Goal: Information Seeking & Learning: Check status

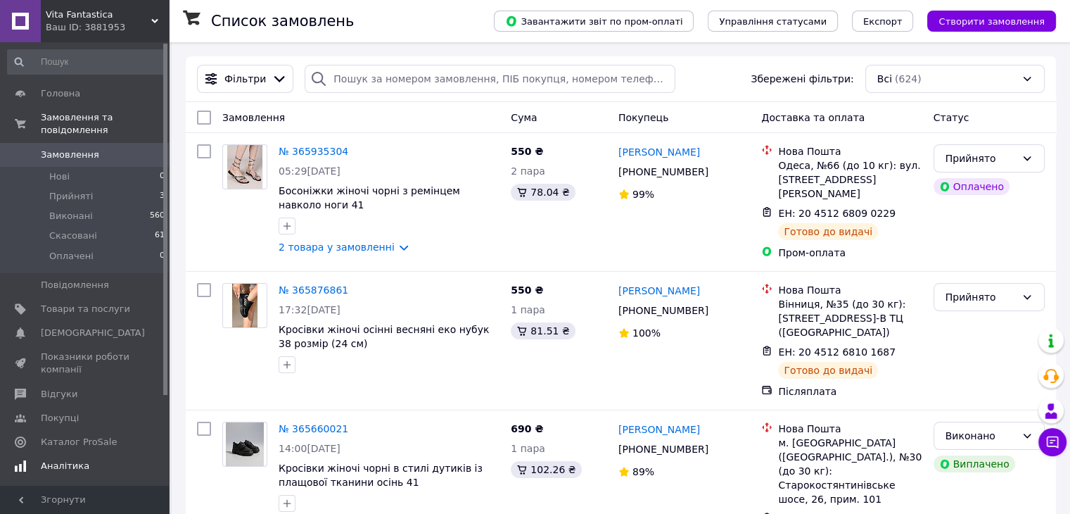
click at [107, 460] on span "Аналітика" at bounding box center [85, 466] width 89 height 13
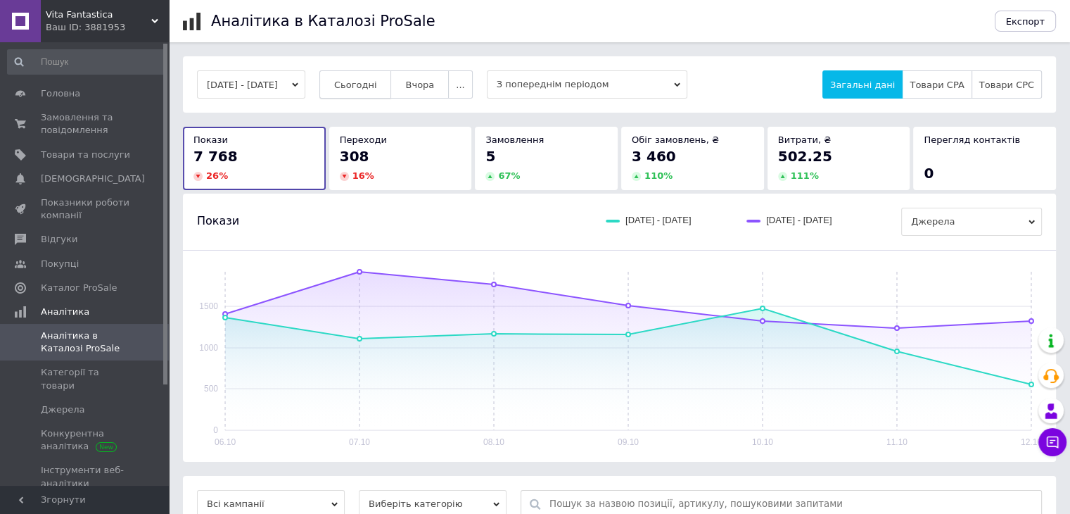
click at [358, 84] on span "Сьогодні" at bounding box center [355, 85] width 43 height 11
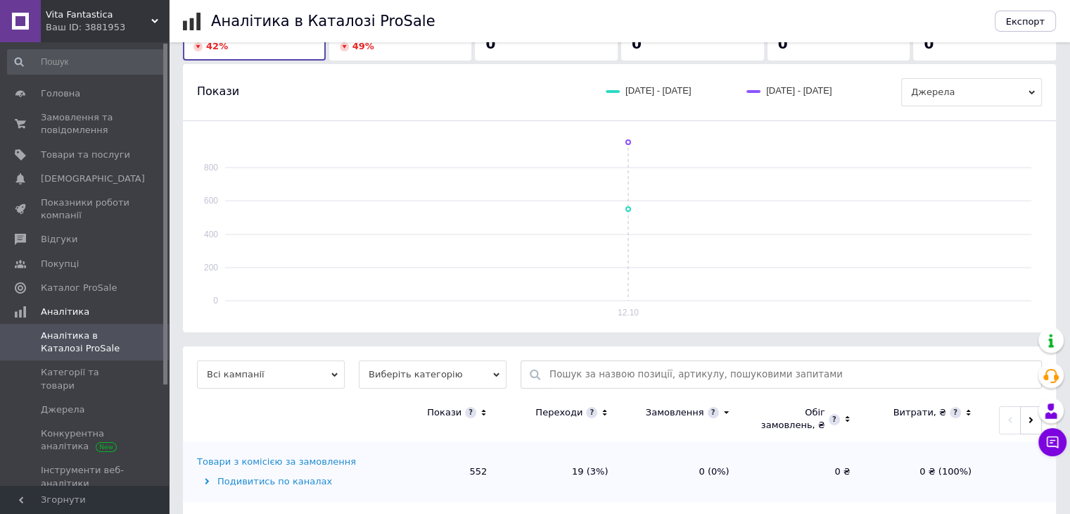
scroll to position [146, 0]
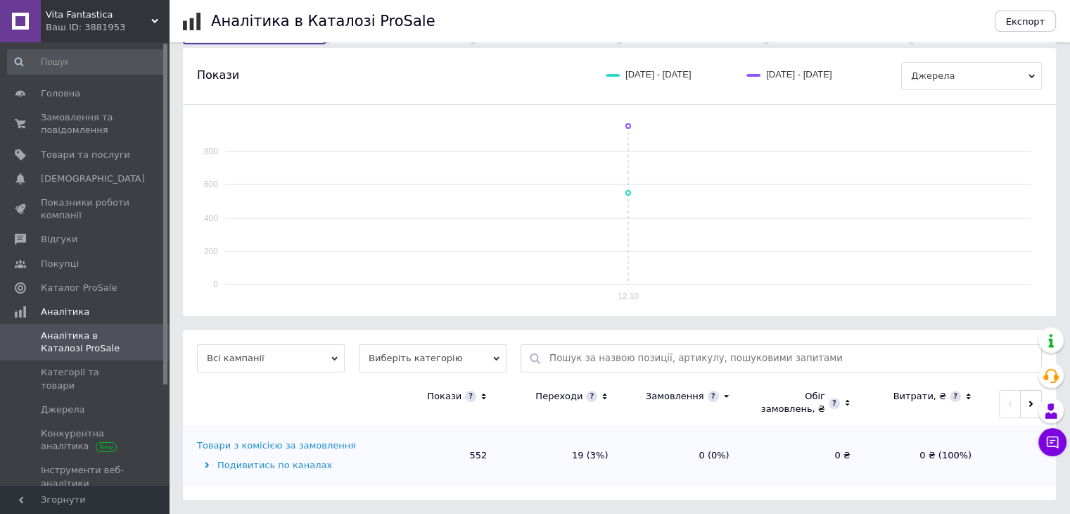
click at [315, 434] on td "Товари з комісією за замовлення Подивитись по каналах" at bounding box center [281, 455] width 197 height 61
click at [317, 440] on div "Товари з комісією за замовлення" at bounding box center [276, 445] width 159 height 13
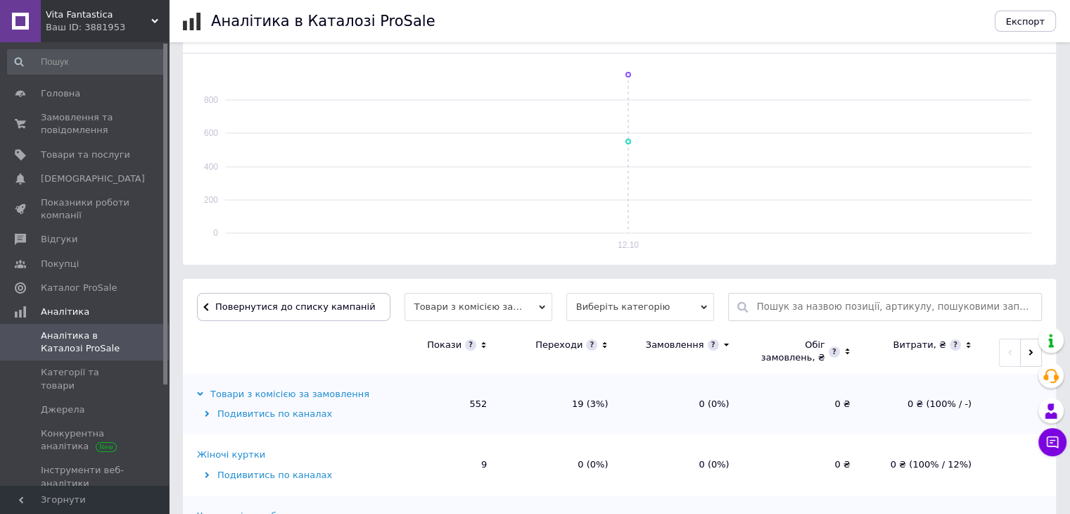
scroll to position [422, 0]
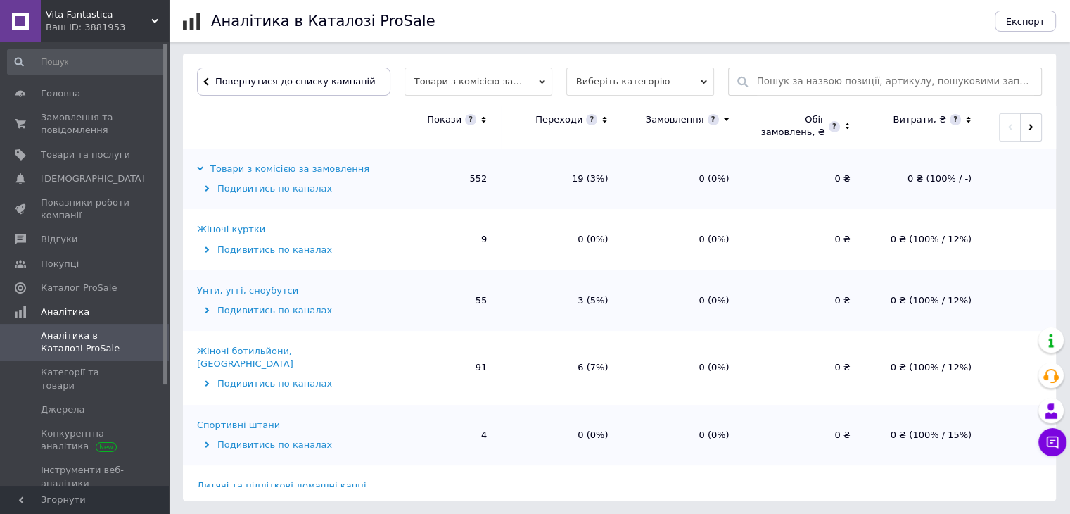
click at [319, 346] on div "Жіночі ботильйони, [GEOGRAPHIC_DATA]" at bounding box center [286, 357] width 179 height 25
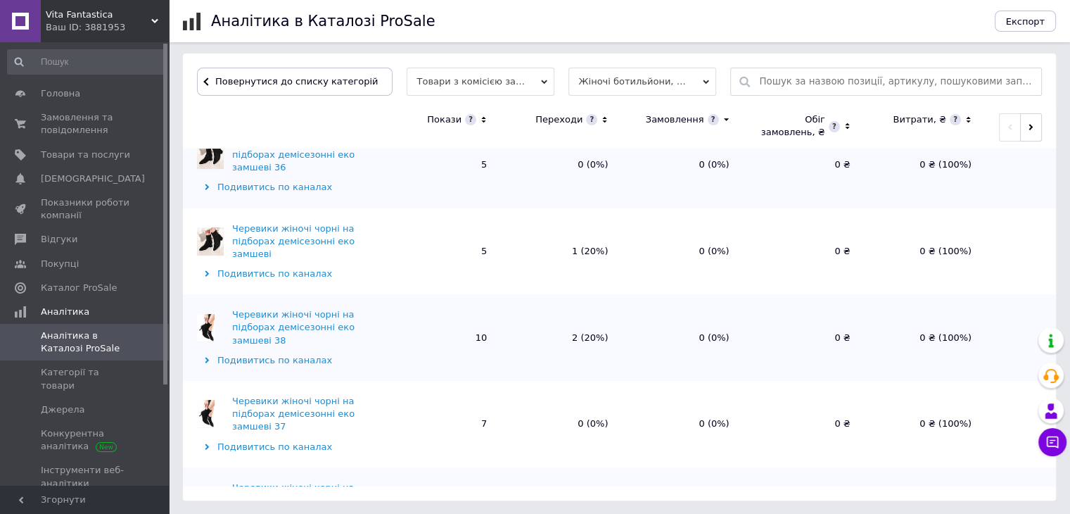
scroll to position [355, 0]
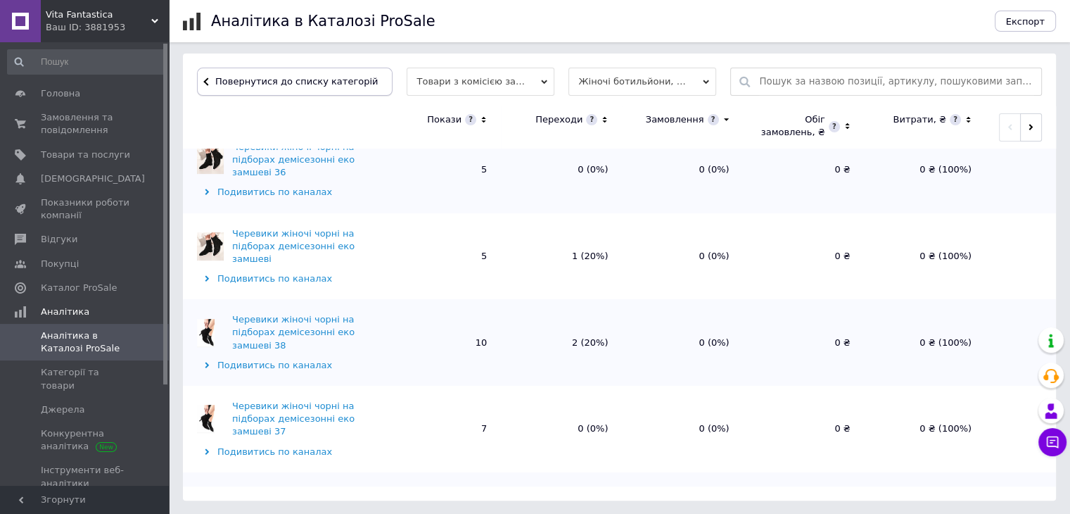
click at [315, 88] on button "Повернутися до списку категорій" at bounding box center [295, 82] width 196 height 28
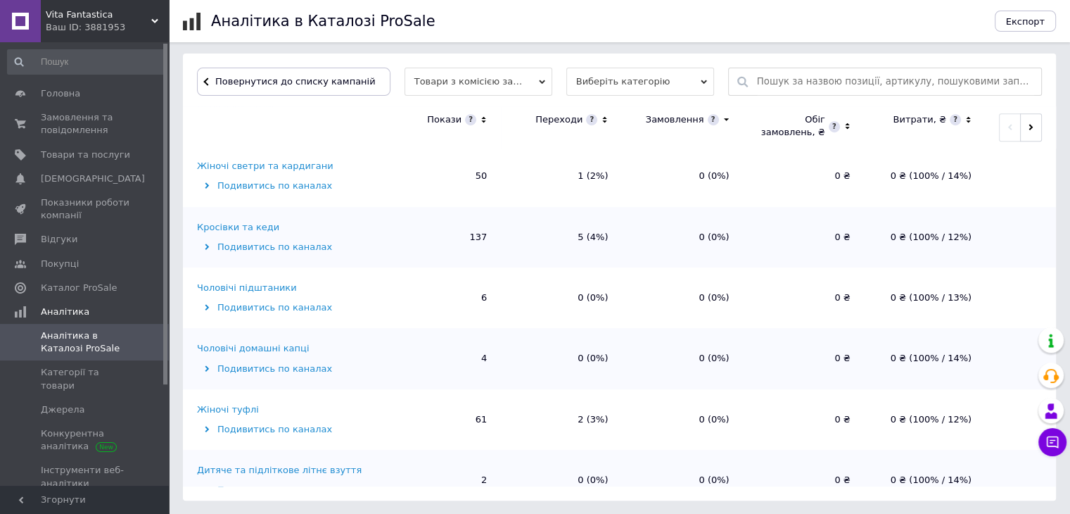
scroll to position [704, 0]
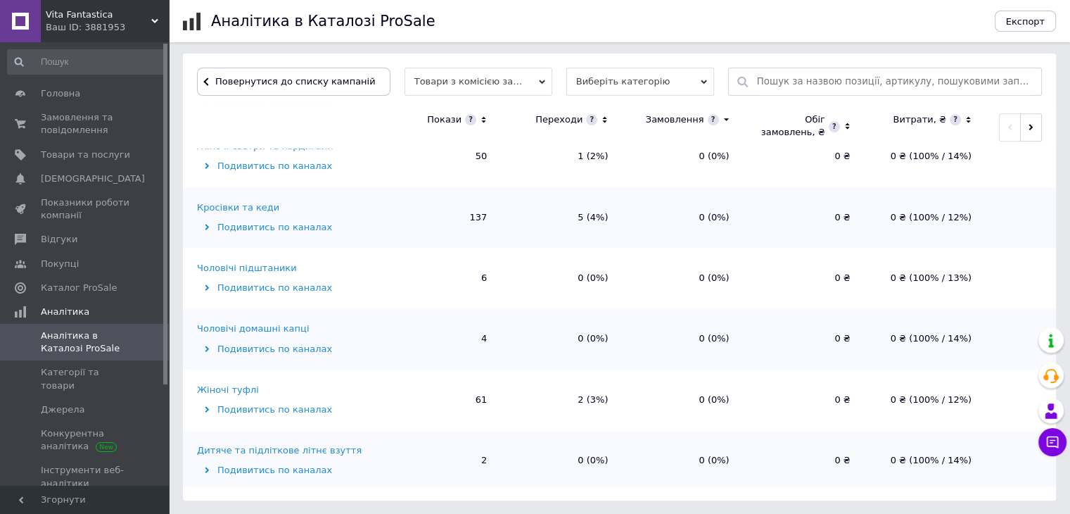
click at [242, 384] on div "Жіночі туфлі" at bounding box center [228, 390] width 62 height 13
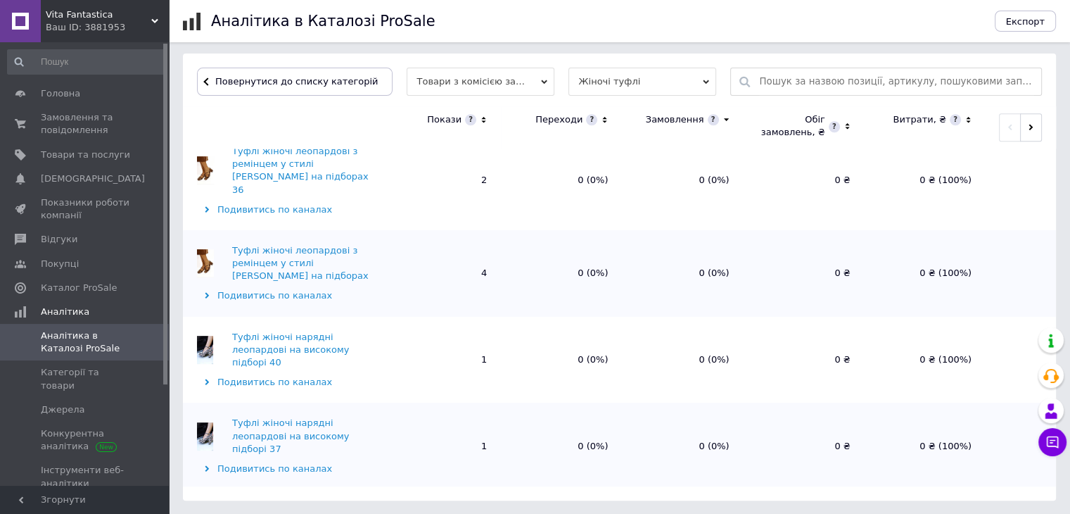
scroll to position [1380, 0]
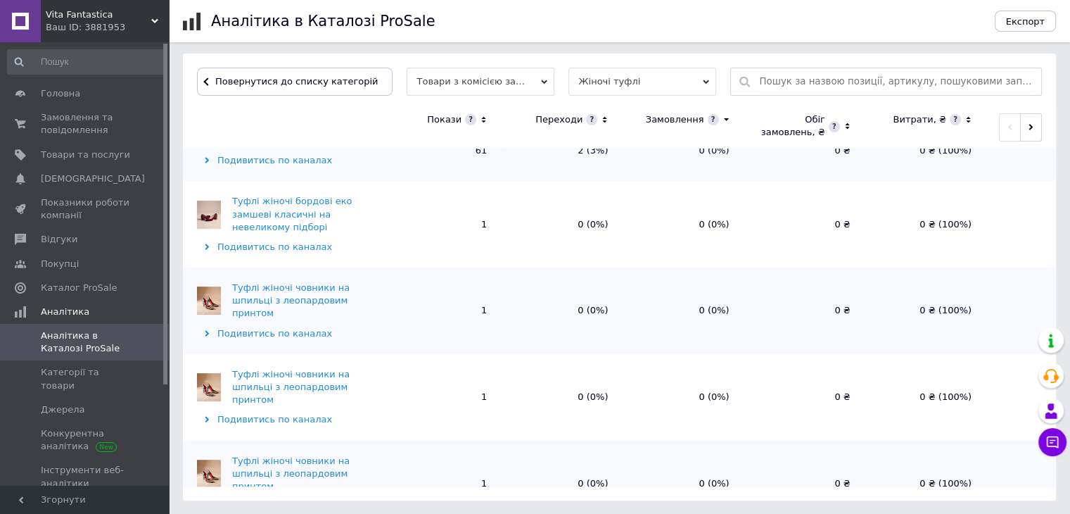
scroll to position [0, 0]
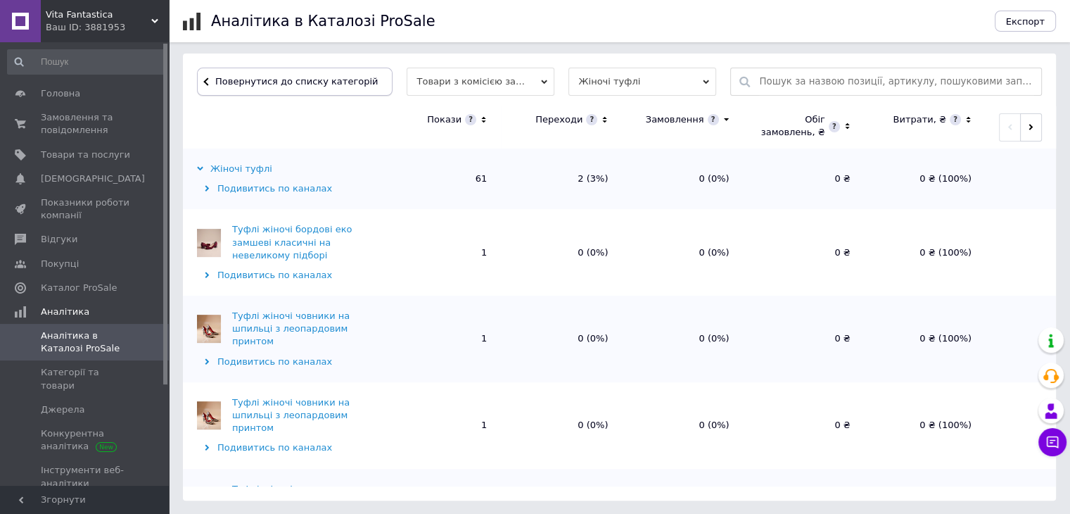
click at [272, 83] on span "Повернутися до списку категорій" at bounding box center [295, 81] width 166 height 11
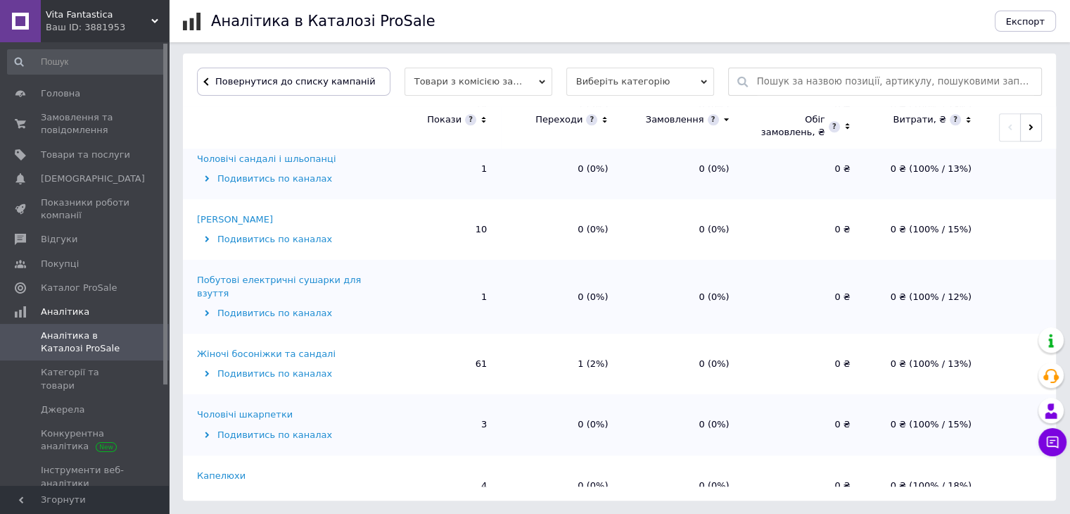
scroll to position [1243, 0]
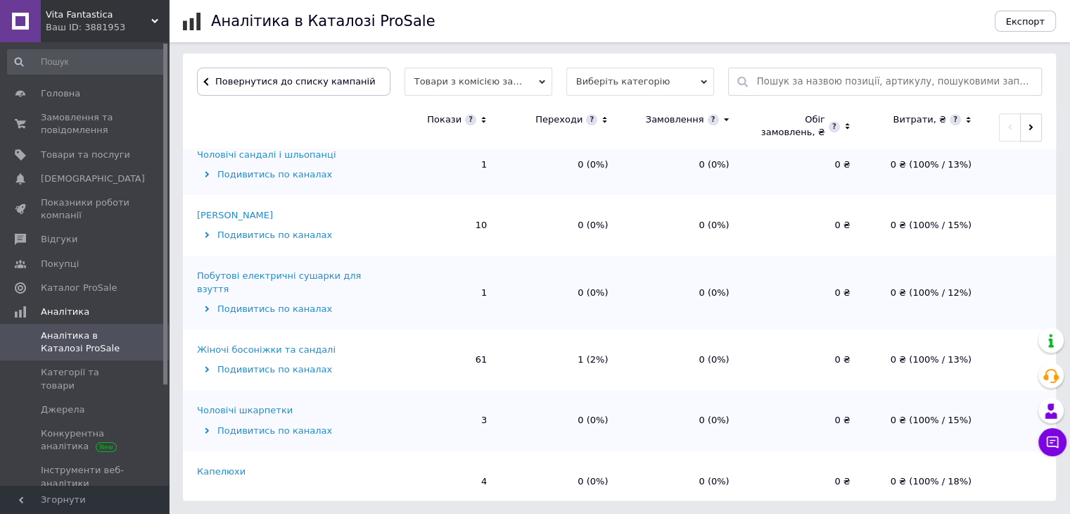
click at [311, 343] on div "Жіночі босоніжки та сандалі" at bounding box center [266, 349] width 139 height 13
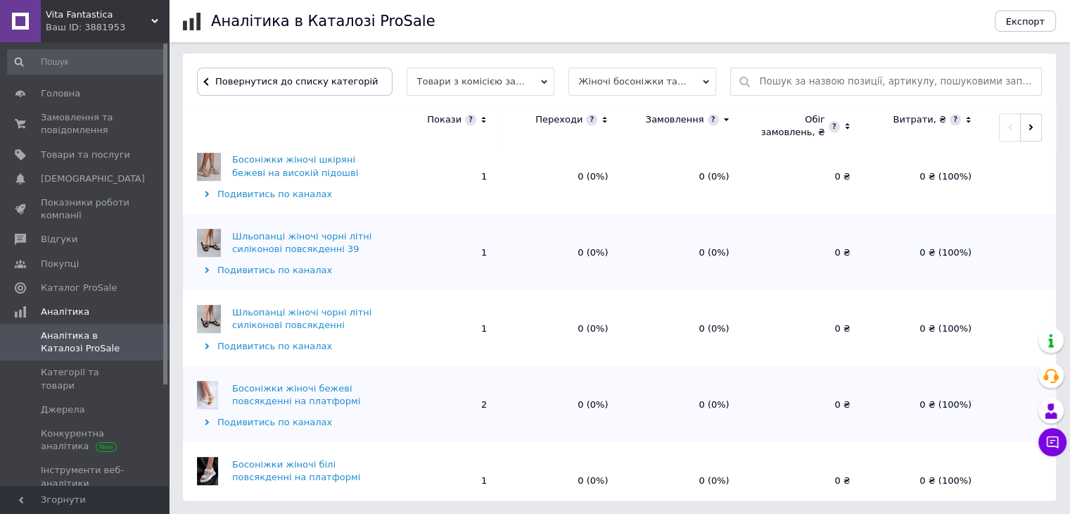
scroll to position [1360, 0]
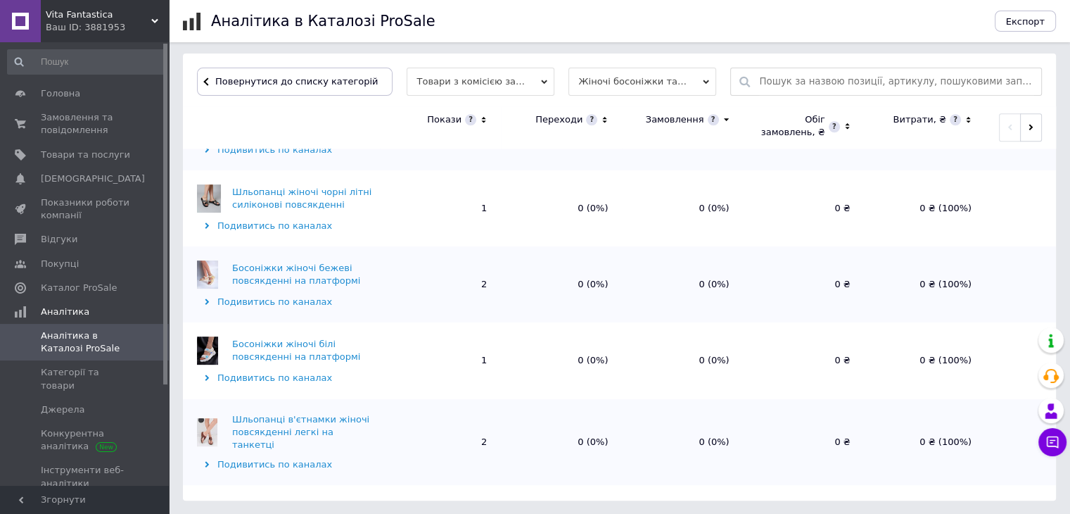
click at [583, 499] on button "Завантажити ще дані" at bounding box center [619, 513] width 135 height 28
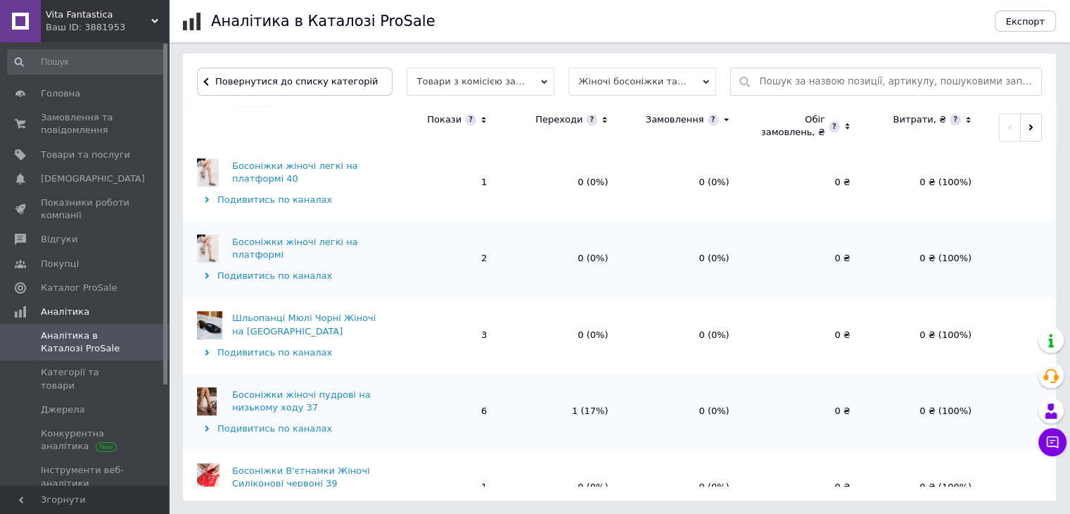
scroll to position [1702, 0]
click at [331, 72] on button "Повернутися до списку категорій" at bounding box center [295, 82] width 196 height 28
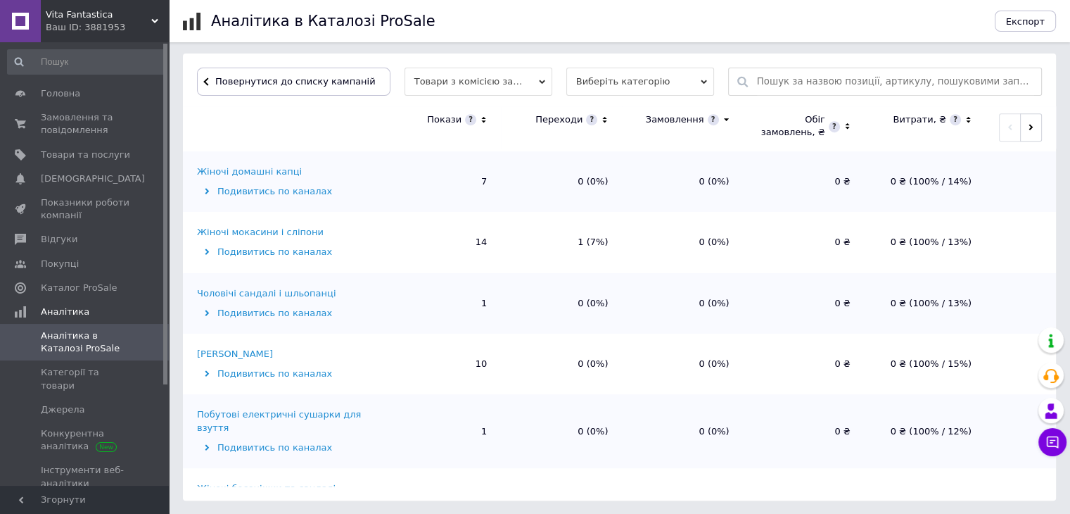
scroll to position [1103, 0]
click at [307, 227] on div "Жіночі мокасини і сліпони" at bounding box center [260, 233] width 127 height 13
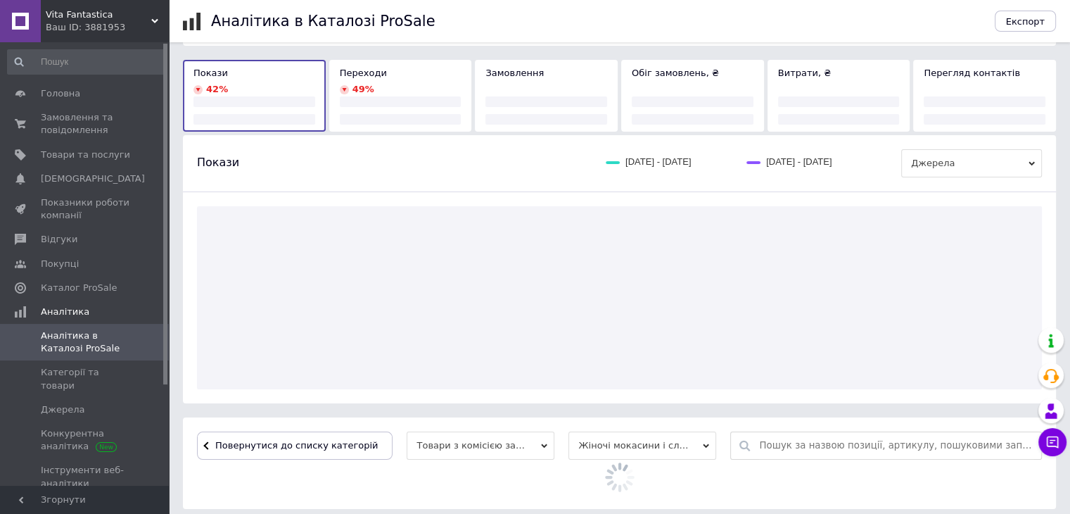
scroll to position [422, 0]
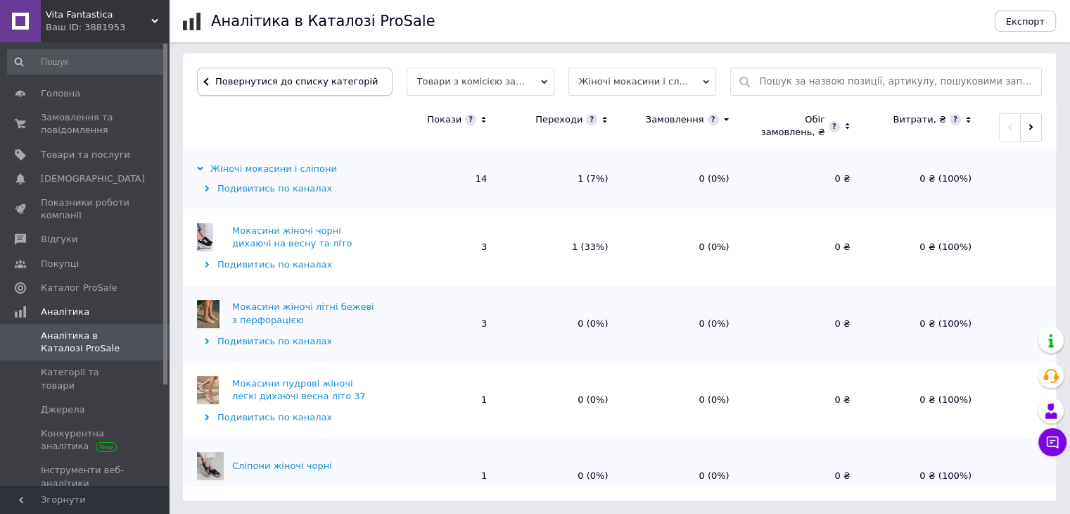
click at [315, 82] on span "Повернутися до списку категорій" at bounding box center [295, 81] width 166 height 11
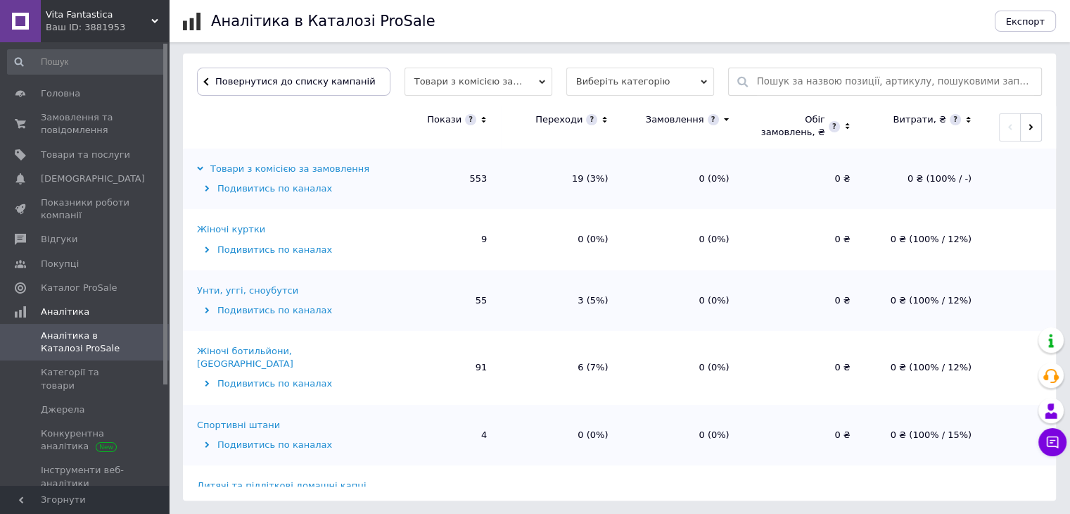
scroll to position [0, 0]
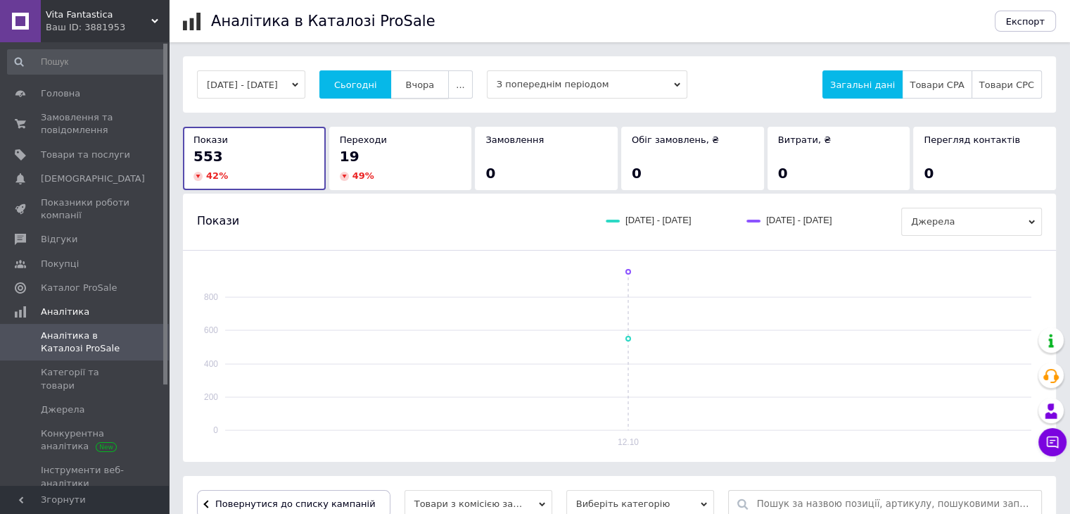
click at [431, 80] on span "Вчора" at bounding box center [419, 85] width 29 height 11
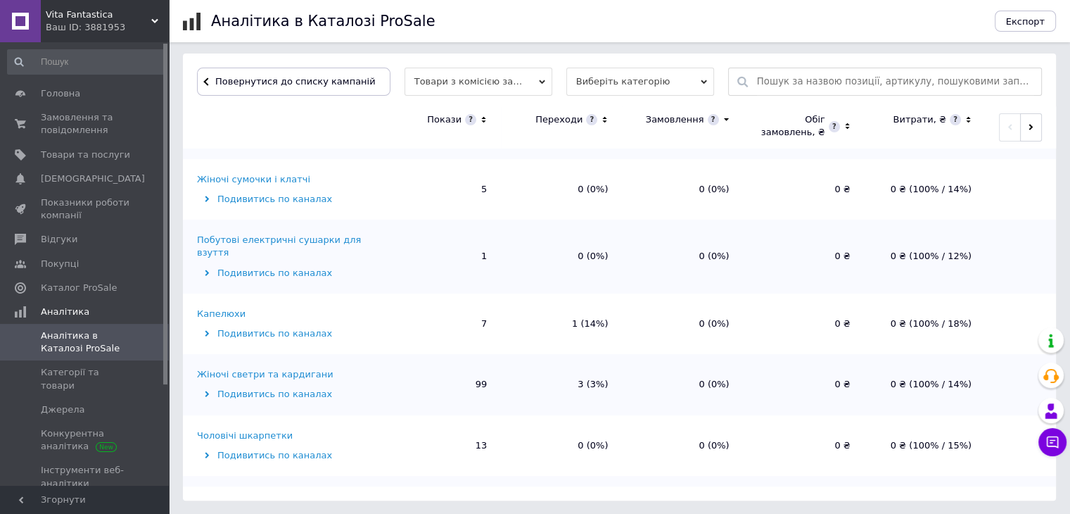
scroll to position [290, 0]
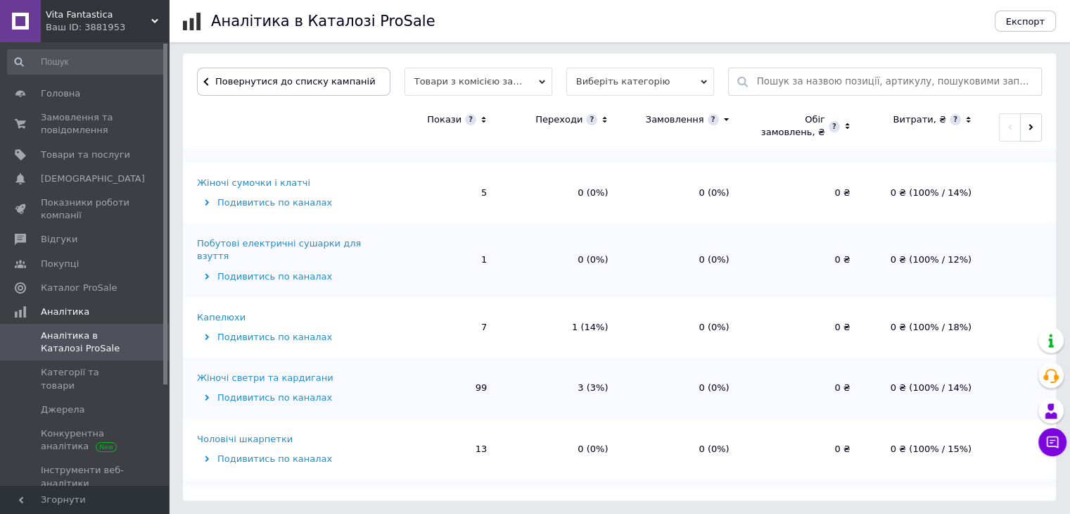
click at [217, 311] on div "Капелюхи" at bounding box center [221, 317] width 49 height 13
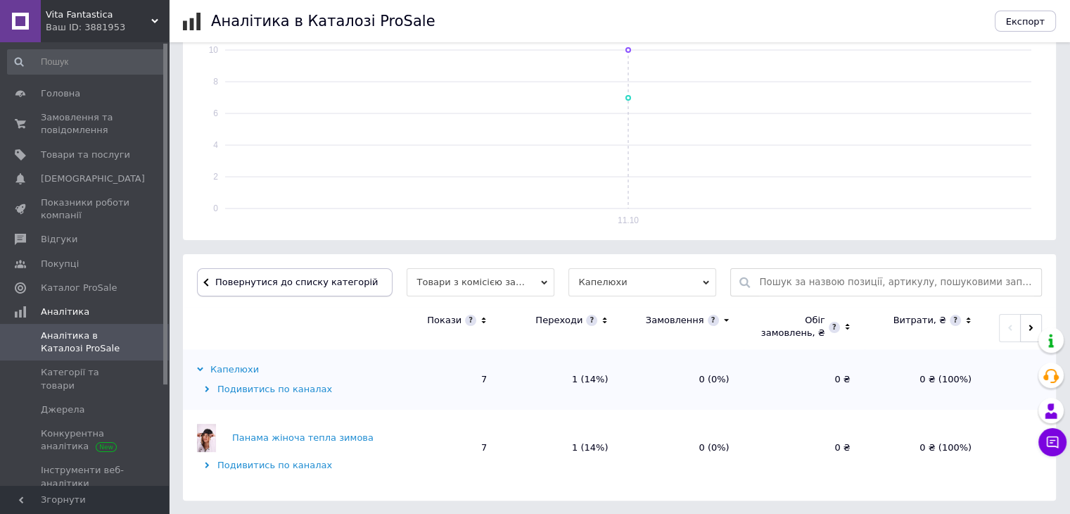
click at [225, 288] on button "Повернутися до списку категорій" at bounding box center [295, 282] width 196 height 28
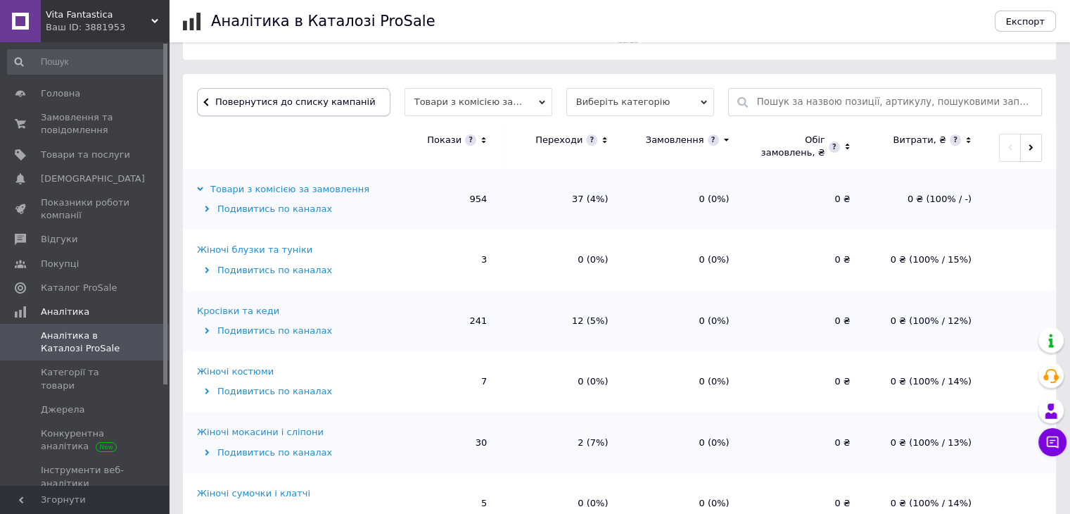
scroll to position [422, 0]
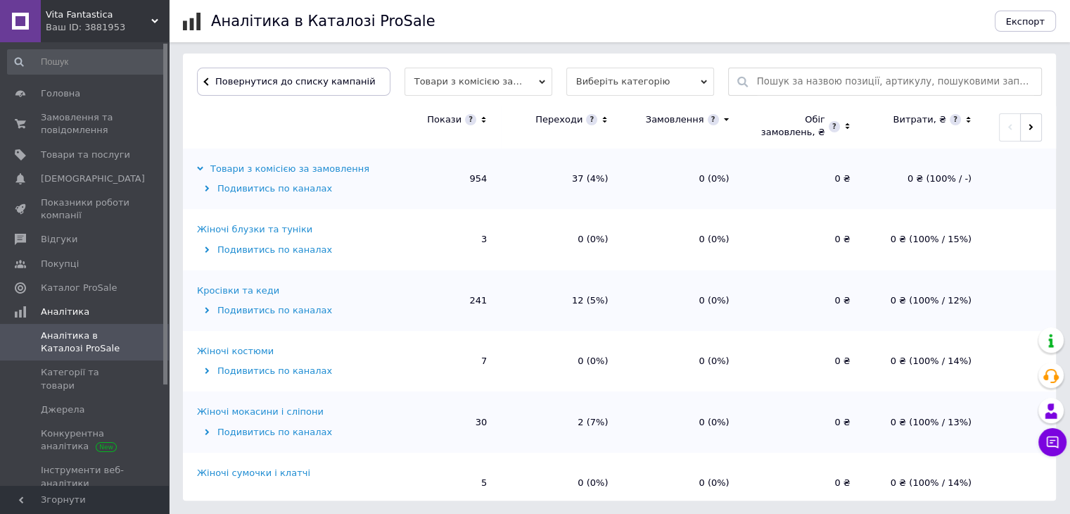
click at [257, 290] on div "Кросівки та кеди" at bounding box center [238, 290] width 82 height 13
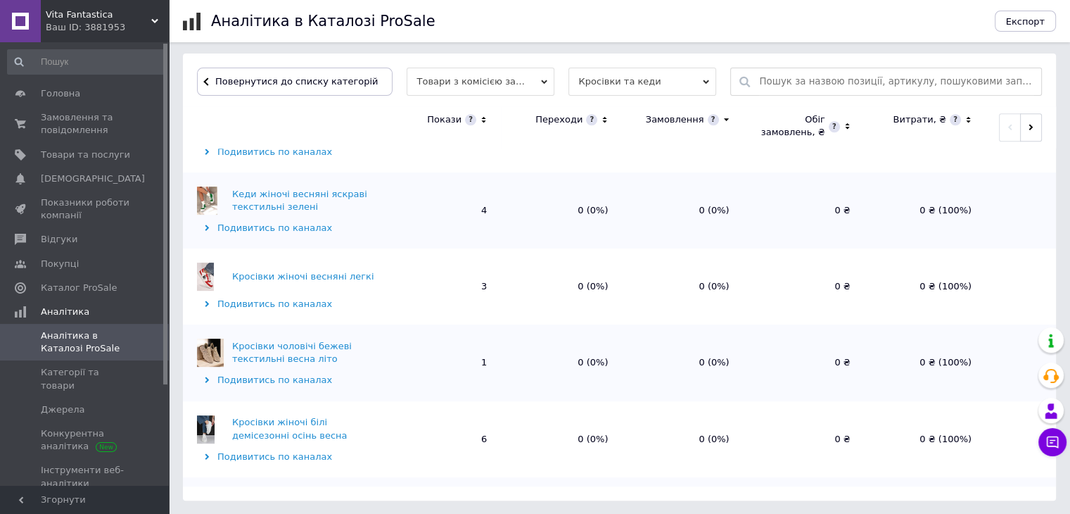
scroll to position [1329, 0]
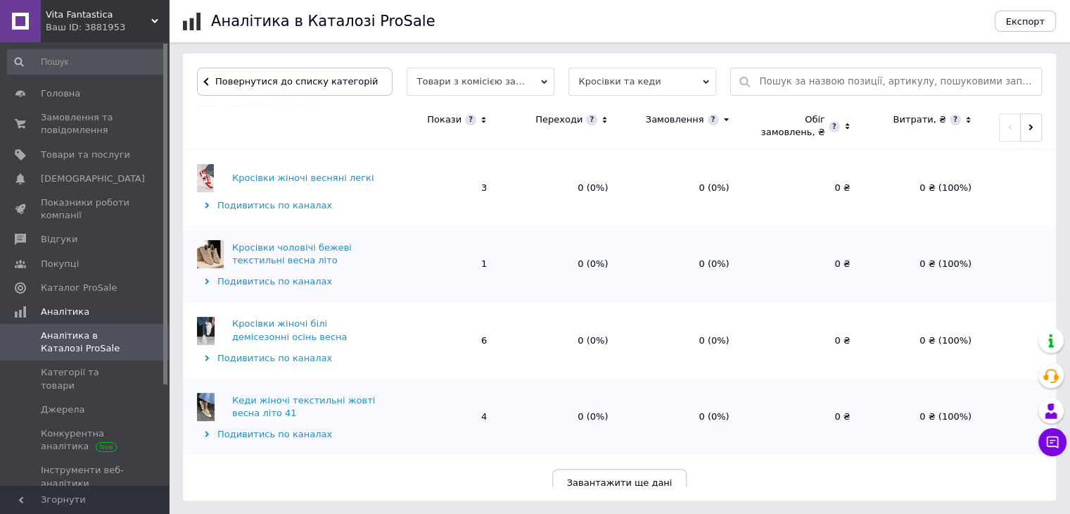
click at [580, 477] on span "Завантажити ще дані" at bounding box center [620, 482] width 106 height 11
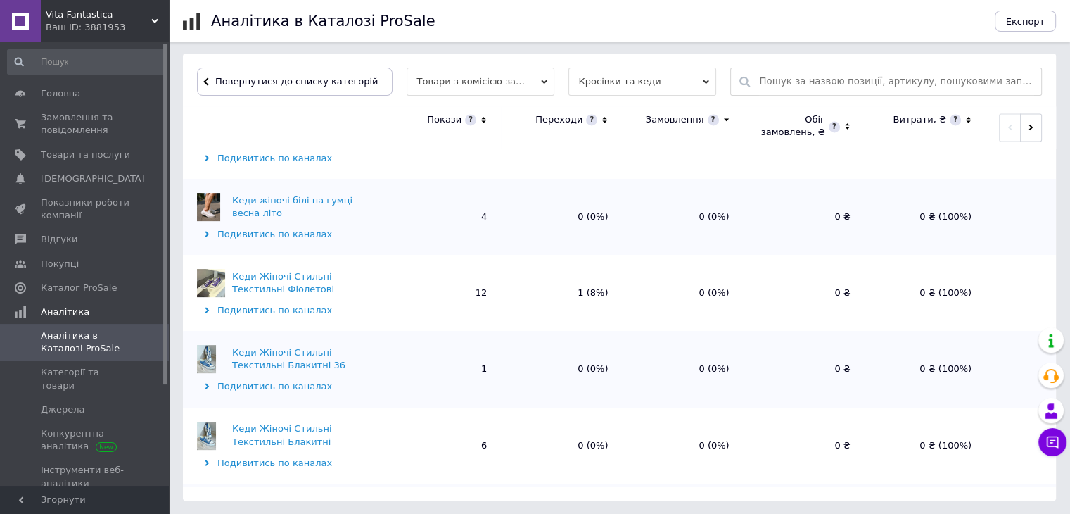
scroll to position [2229, 0]
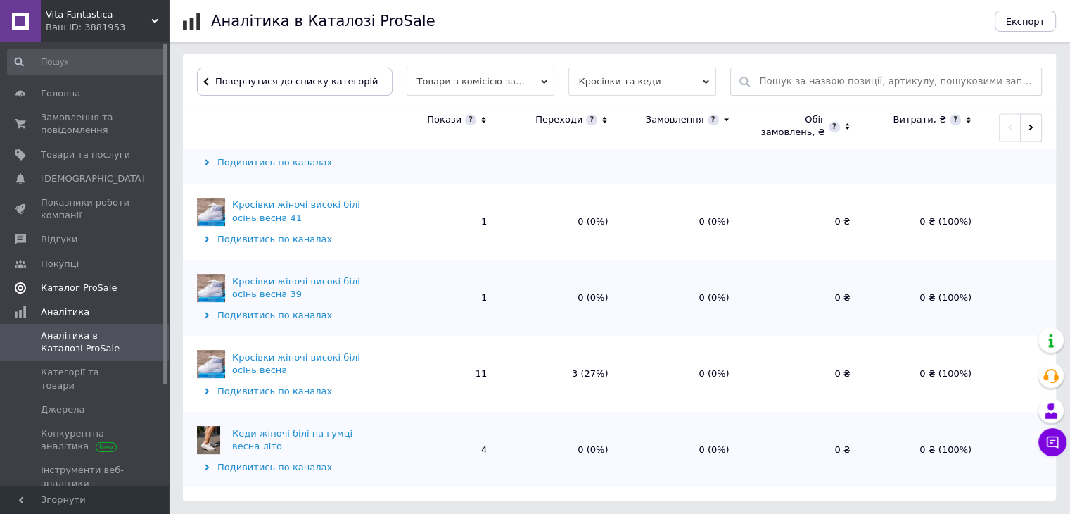
click at [89, 288] on span "Каталог ProSale" at bounding box center [79, 287] width 76 height 13
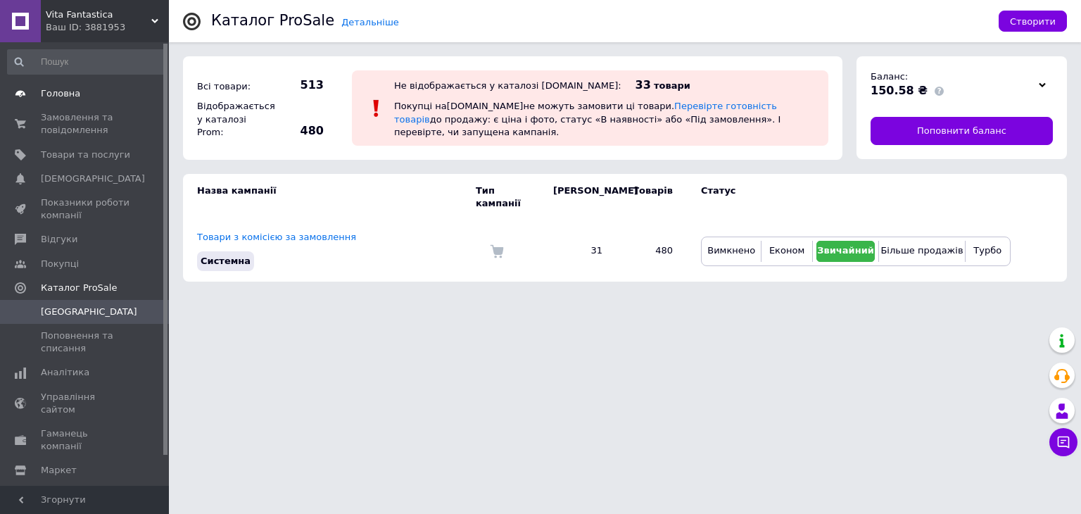
click at [51, 82] on link "Головна" at bounding box center [86, 94] width 173 height 24
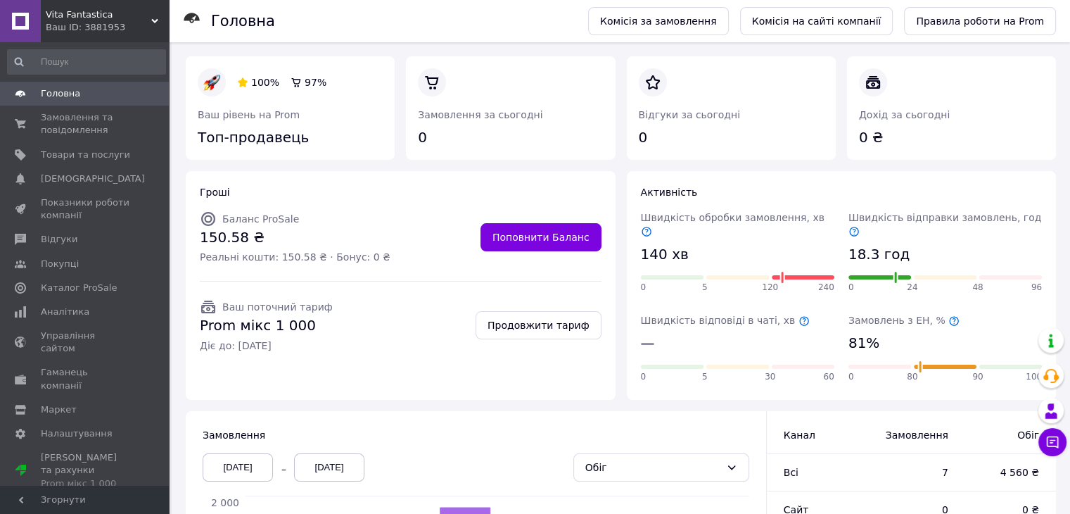
click at [652, 226] on icon at bounding box center [646, 231] width 11 height 11
click at [198, 148] on link at bounding box center [198, 148] width 0 height 0
